Goal: Transaction & Acquisition: Purchase product/service

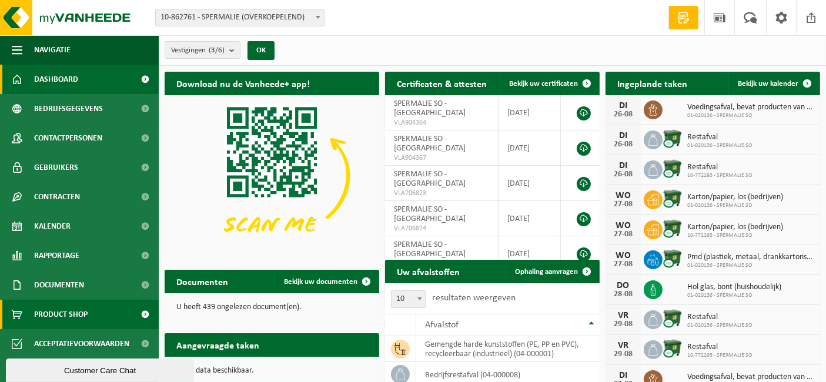
click at [77, 304] on span "Product Shop" at bounding box center [60, 314] width 53 height 29
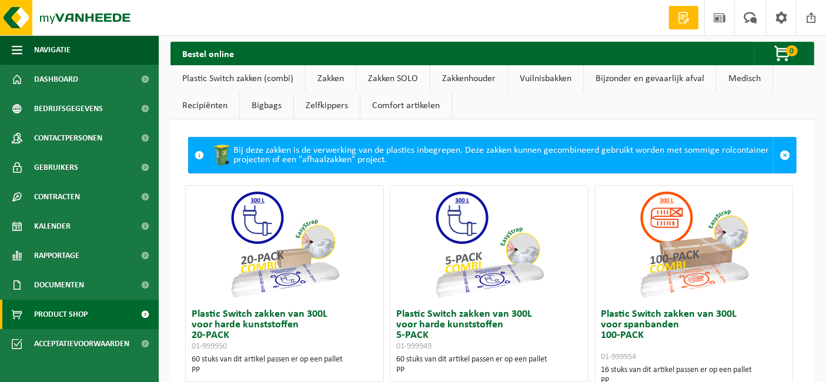
click at [332, 78] on link "Zakken" at bounding box center [331, 78] width 50 height 27
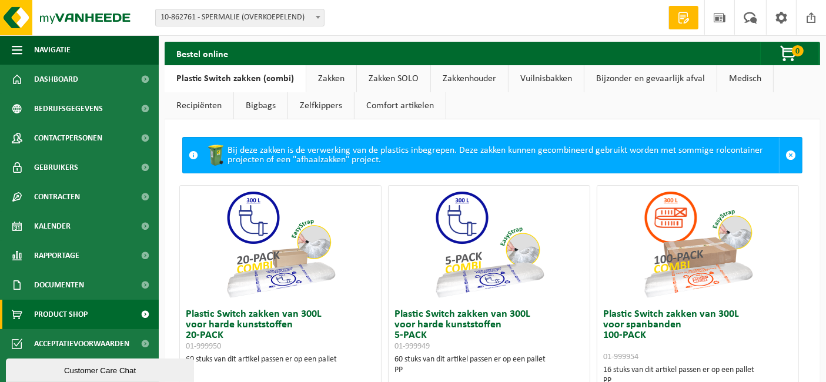
click at [320, 79] on link "Zakken" at bounding box center [331, 78] width 50 height 27
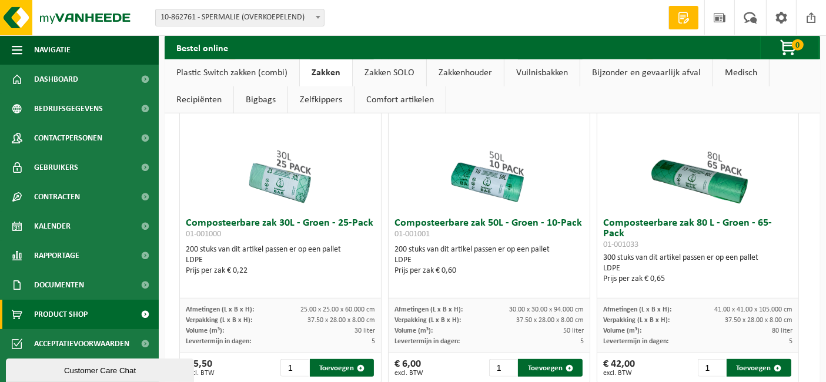
scroll to position [718, 0]
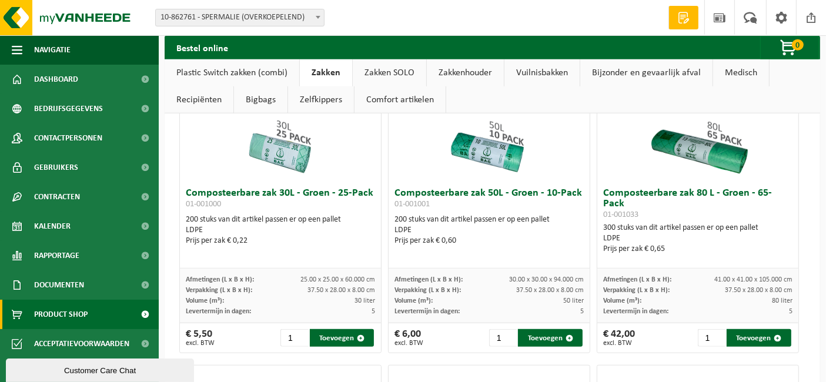
click at [298, 152] on img at bounding box center [281, 124] width 118 height 118
click at [294, 193] on h3 "Composteerbare zak 30L - Groen - 25-Pack 01-001000" at bounding box center [280, 200] width 189 height 24
click at [299, 331] on input "2" at bounding box center [294, 338] width 28 height 18
click at [299, 331] on input "3" at bounding box center [294, 338] width 28 height 18
click at [299, 331] on input "4" at bounding box center [294, 338] width 28 height 18
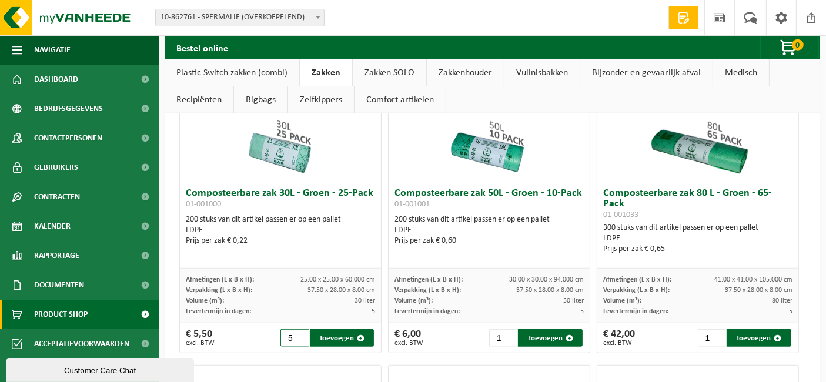
click at [299, 331] on input "5" at bounding box center [294, 338] width 28 height 18
drag, startPoint x: 291, startPoint y: 337, endPoint x: 282, endPoint y: 341, distance: 9.7
click at [282, 341] on input "5" at bounding box center [294, 338] width 28 height 18
click at [348, 340] on button "Toevoegen" at bounding box center [342, 338] width 65 height 18
type input "1"
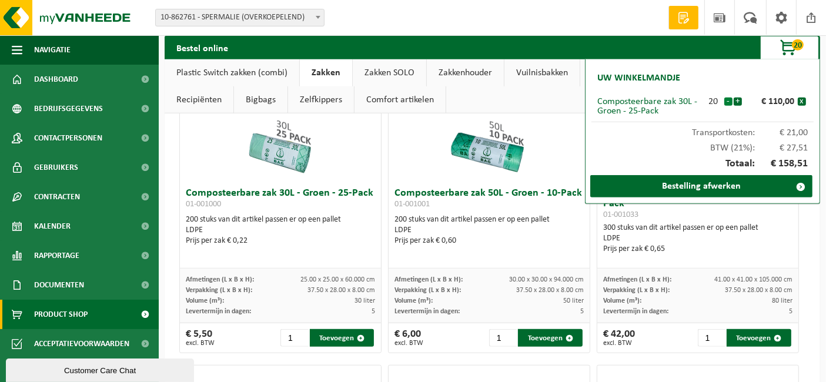
click at [729, 98] on button "-" at bounding box center [728, 102] width 8 height 8
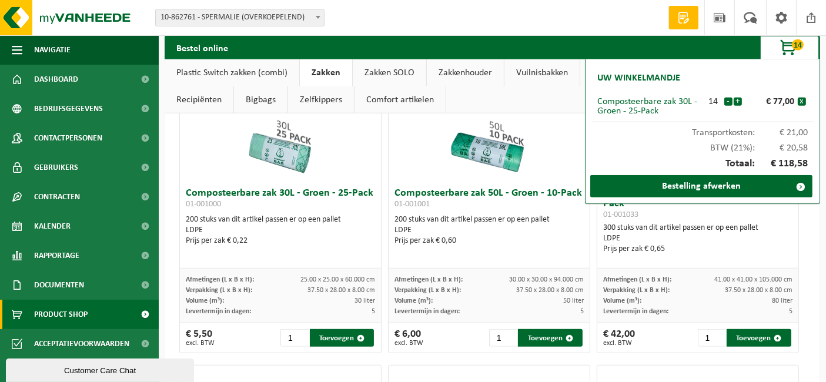
click at [729, 98] on button "-" at bounding box center [728, 102] width 8 height 8
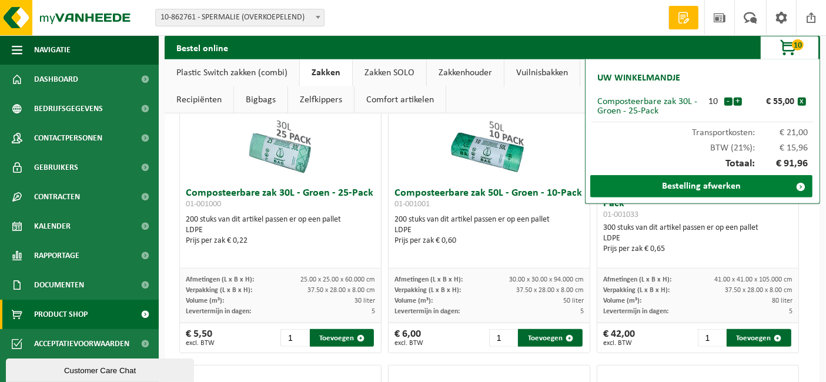
click at [728, 183] on link "Bestelling afwerken" at bounding box center [701, 186] width 222 height 22
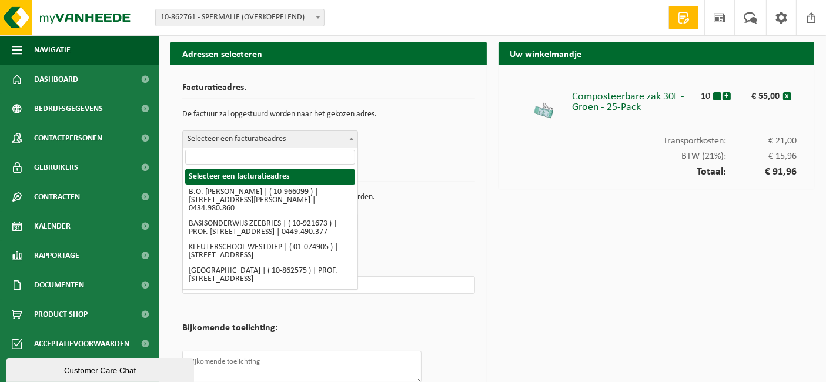
click at [305, 140] on span "Selecteer een facturatieadres" at bounding box center [270, 139] width 175 height 16
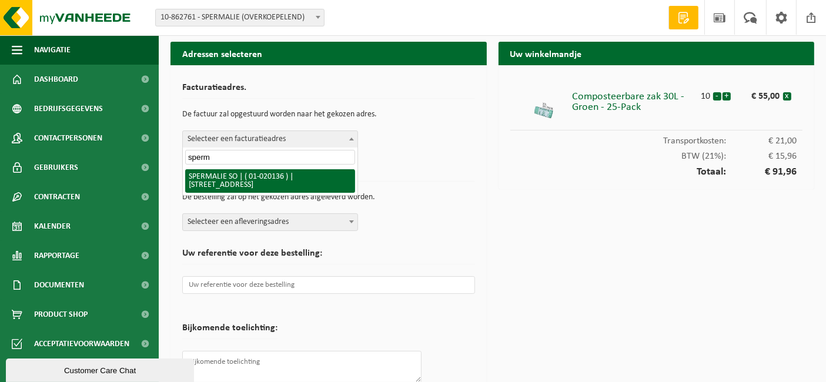
type input "sperm"
select select "10844"
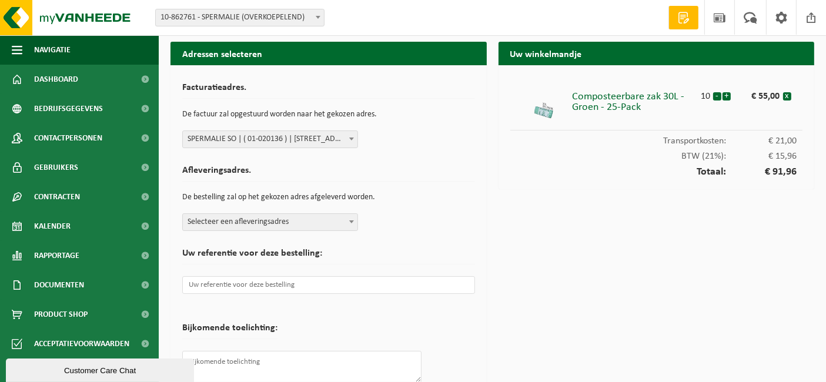
click at [299, 223] on span "Selecteer een afleveringsadres" at bounding box center [270, 222] width 175 height 16
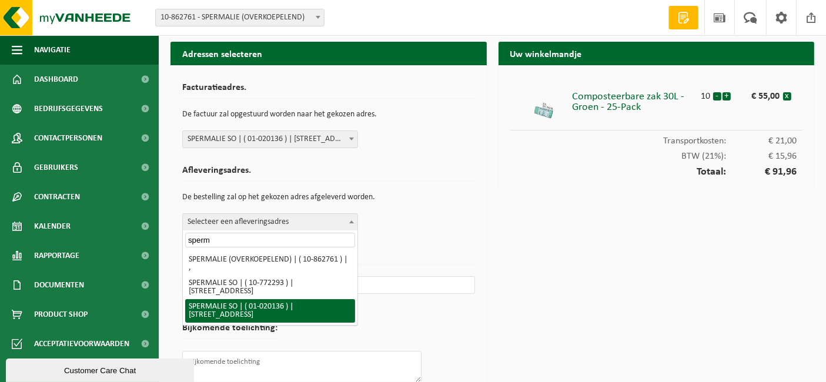
type input "sperm"
select select "10844"
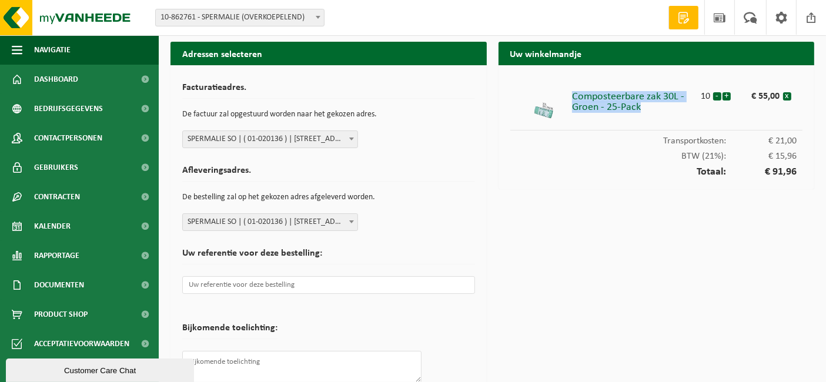
drag, startPoint x: 573, startPoint y: 95, endPoint x: 657, endPoint y: 112, distance: 85.2
click at [657, 112] on div "Composteerbare zak 30L - Groen - 25-Pack" at bounding box center [635, 99] width 126 height 27
copy div "Composteerbare zak 30L - Groen - 25-Pack"
click at [728, 98] on button "+" at bounding box center [726, 96] width 8 height 8
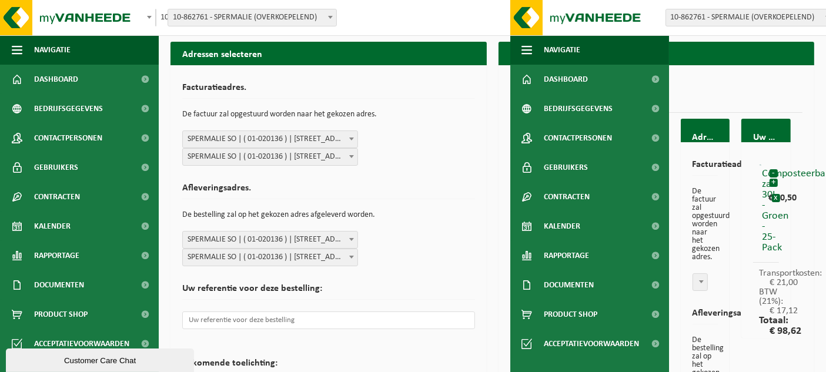
click at [437, 189] on h2 "Afleveringsadres." at bounding box center [328, 191] width 293 height 16
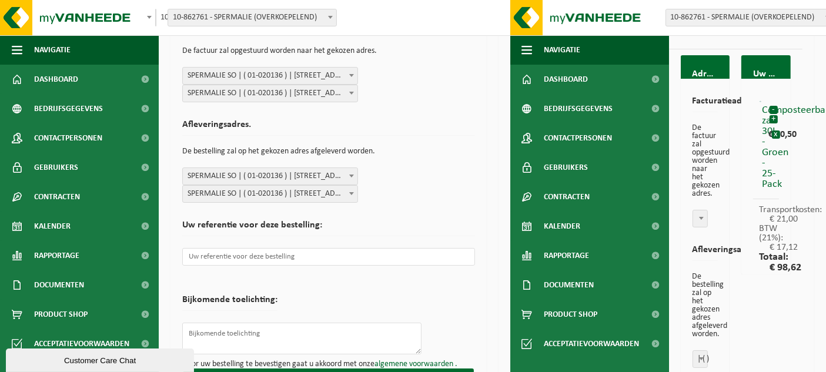
scroll to position [196, 0]
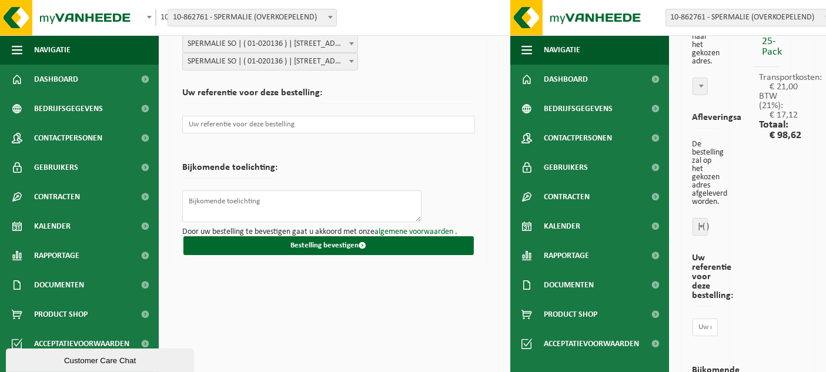
click at [769, 230] on div "Uw winkelmandje Composteerbare zak 30L - Groen - 25-Pack 11 - + € 60,50 x Trans…" at bounding box center [765, 250] width 61 height 654
click at [369, 338] on div "Adressen selecteren Facturatieadres. De factuur zal opgestuurd worden naar het …" at bounding box center [329, 223] width 328 height 754
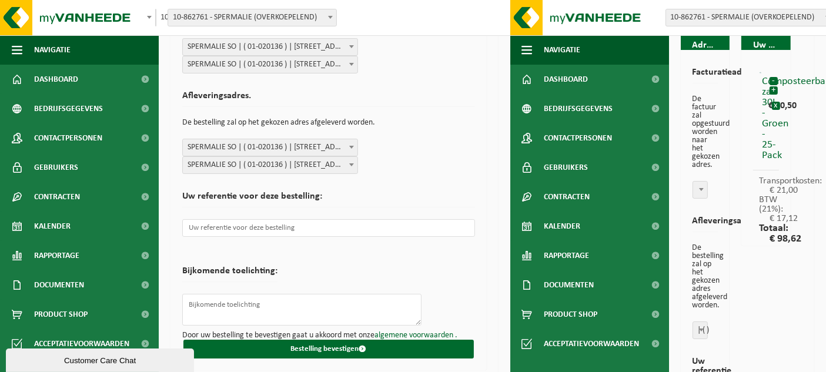
scroll to position [0, 0]
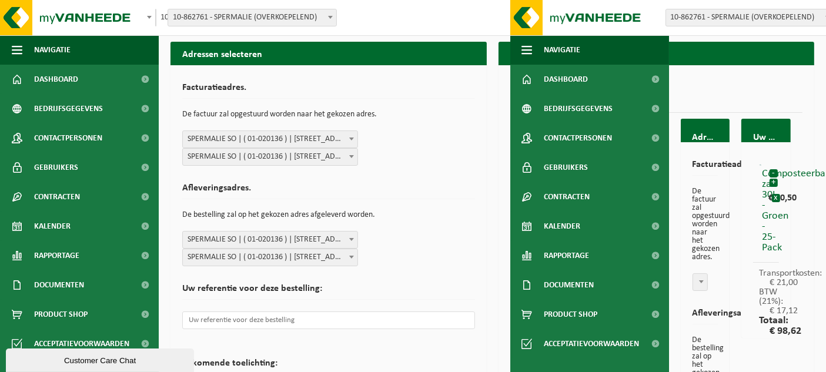
drag, startPoint x: 450, startPoint y: 253, endPoint x: 458, endPoint y: 246, distance: 11.7
click at [450, 253] on div "Afleveringsadres. De bestelling zal op het gekozen adres afgeleverd worden. Sel…" at bounding box center [328, 222] width 293 height 89
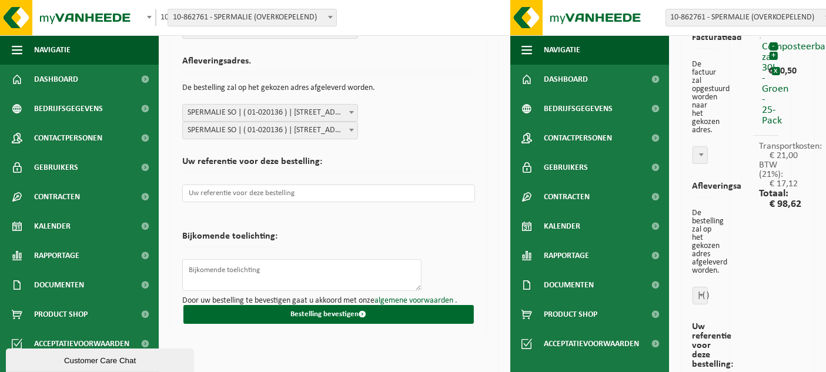
scroll to position [196, 0]
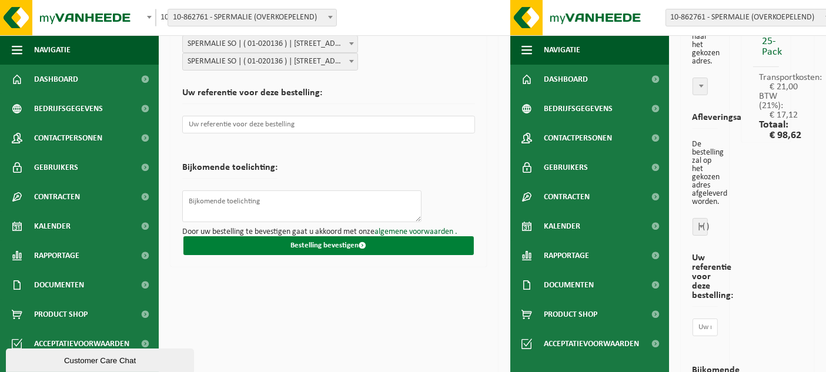
click at [366, 246] on span "submit" at bounding box center [363, 246] width 8 height 8
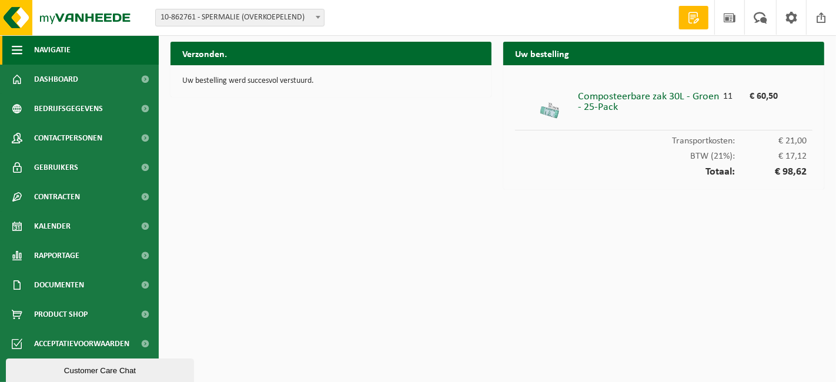
drag, startPoint x: 55, startPoint y: 54, endPoint x: 58, endPoint y: 59, distance: 6.4
click at [55, 54] on span "Navigatie" at bounding box center [52, 49] width 36 height 29
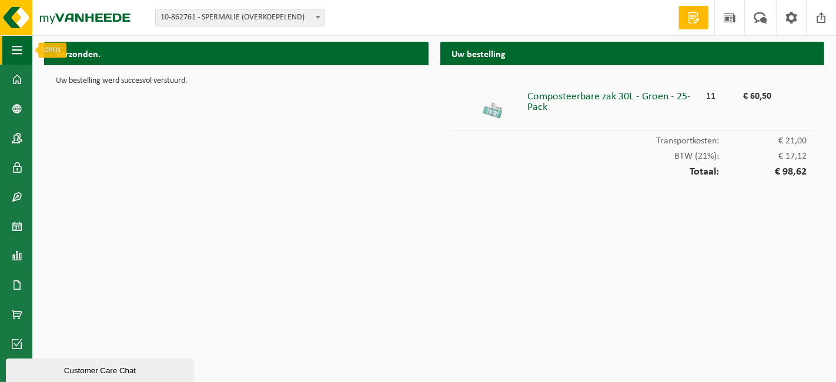
click at [16, 46] on span "button" at bounding box center [17, 49] width 11 height 29
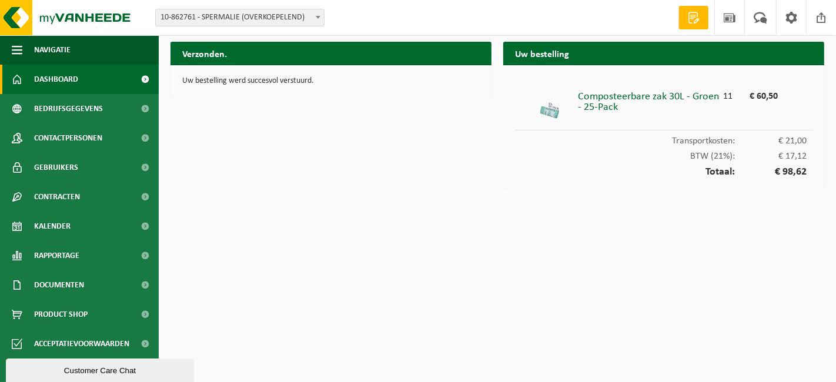
click at [76, 78] on span "Dashboard" at bounding box center [56, 79] width 44 height 29
